Goal: Navigation & Orientation: Understand site structure

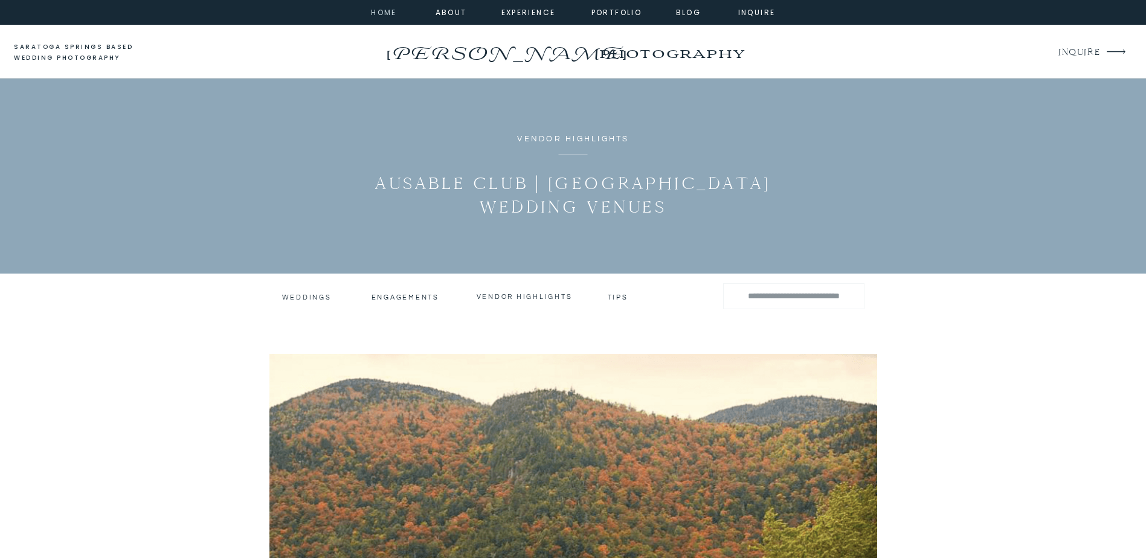
click at [387, 10] on nav "home" at bounding box center [384, 11] width 33 height 11
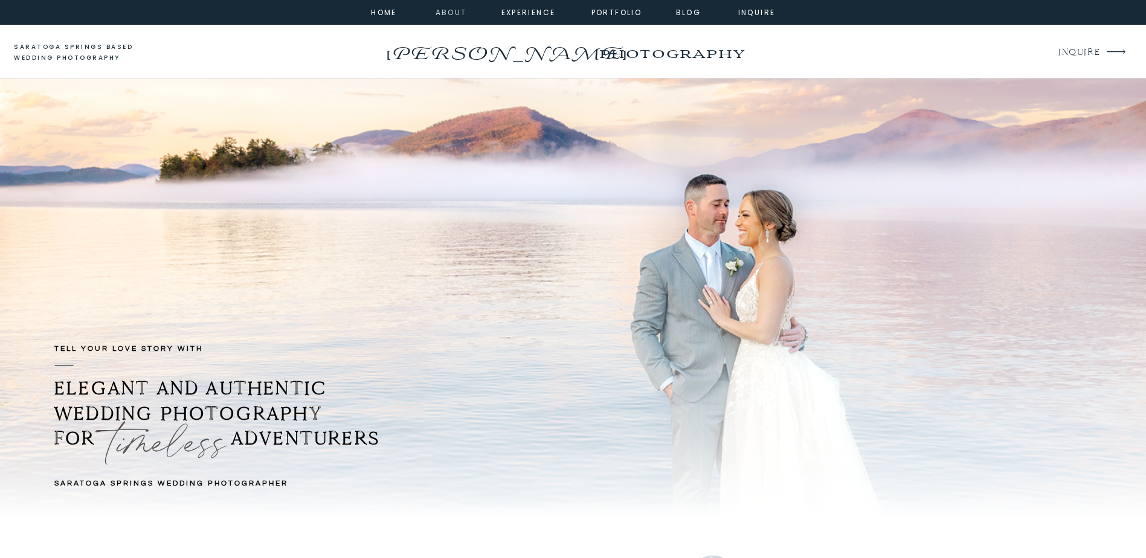
click at [451, 13] on nav "about" at bounding box center [449, 11] width 27 height 11
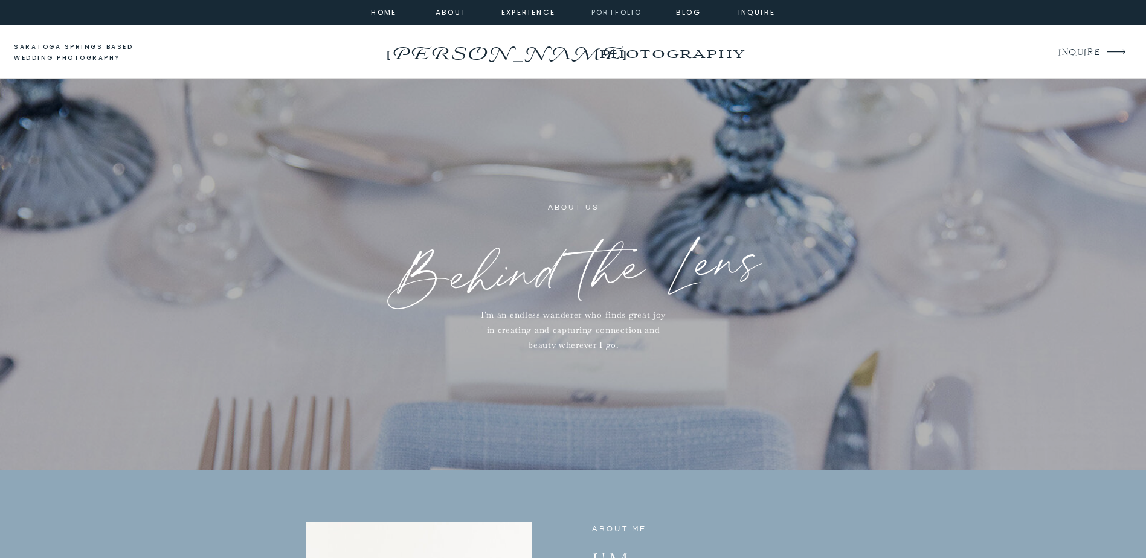
click at [633, 14] on nav "portfolio" at bounding box center [617, 11] width 52 height 11
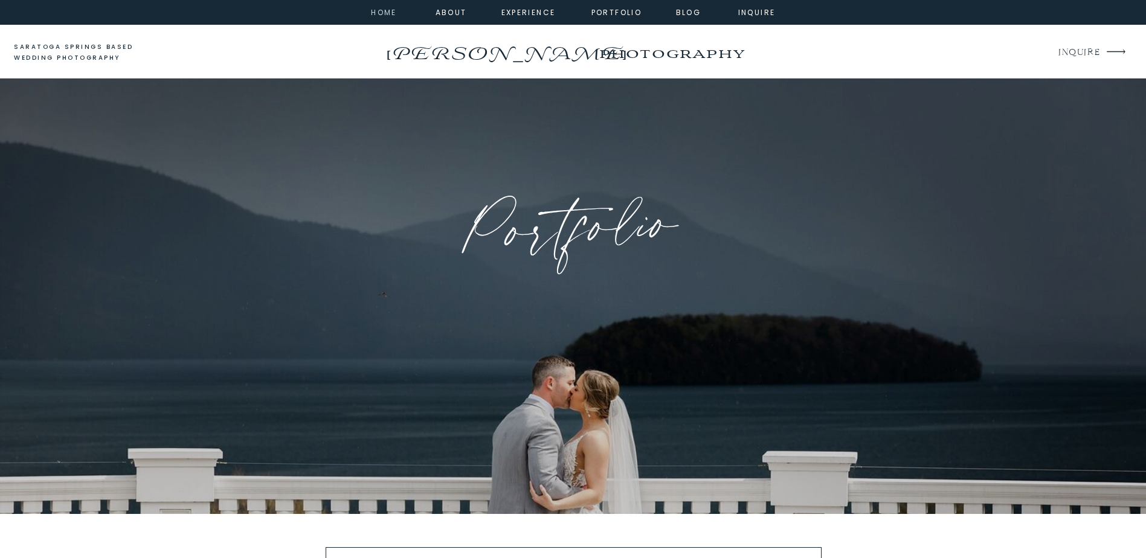
click at [391, 11] on nav "home" at bounding box center [384, 11] width 33 height 11
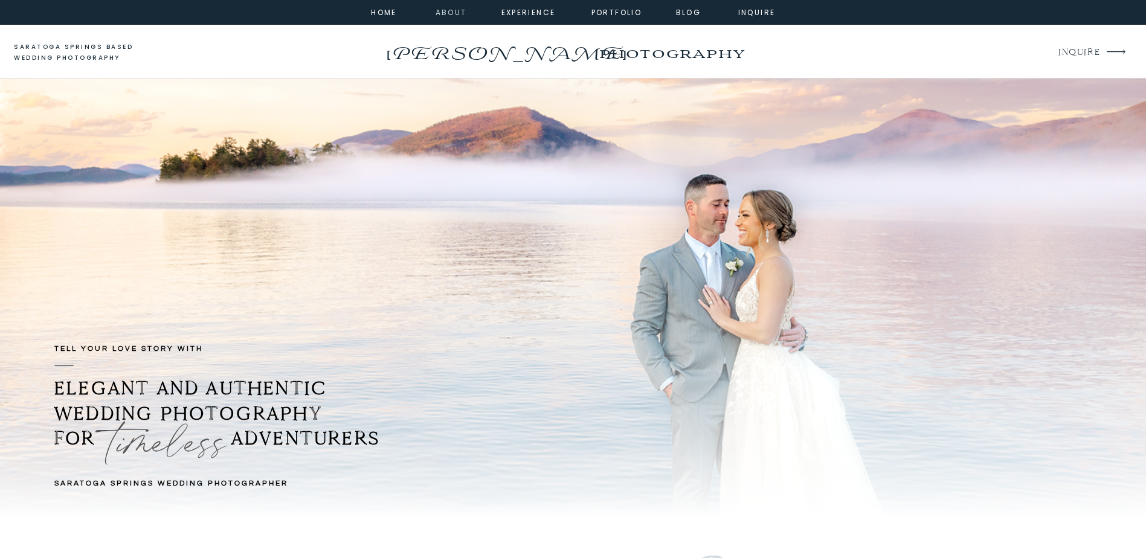
click at [448, 15] on nav "about" at bounding box center [449, 11] width 27 height 11
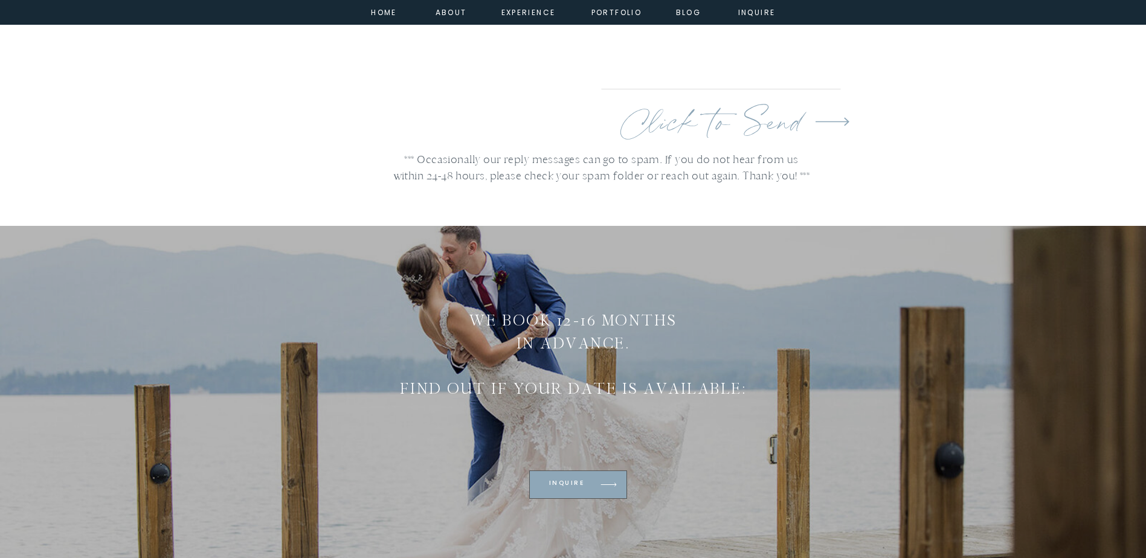
scroll to position [3396, 0]
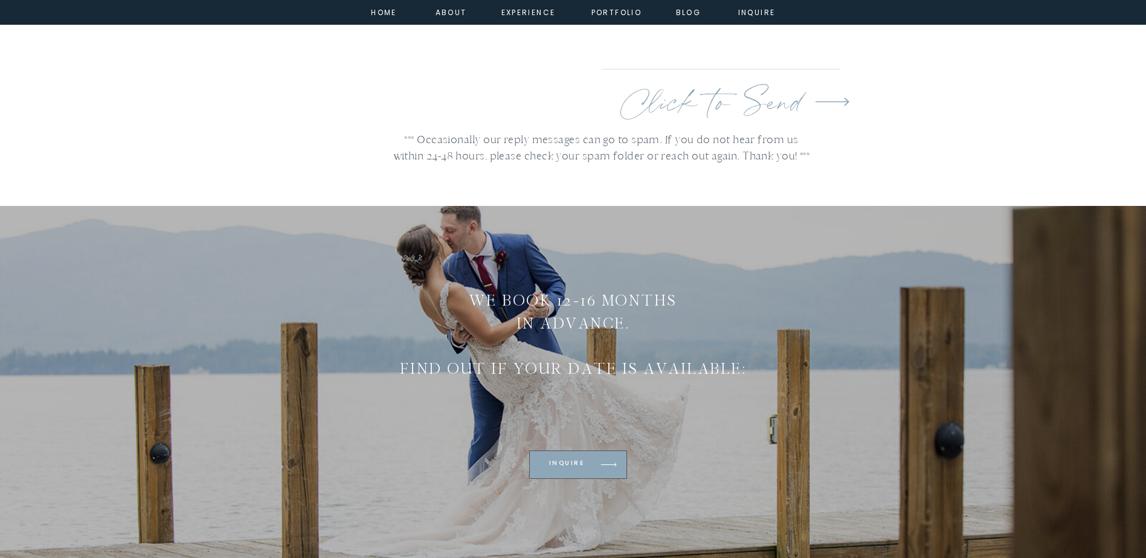
drag, startPoint x: 1149, startPoint y: 270, endPoint x: 726, endPoint y: 303, distance: 424.2
